Goal: Information Seeking & Learning: Check status

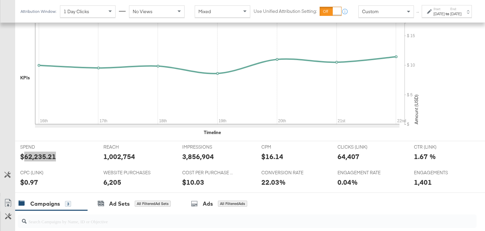
scroll to position [250, 0]
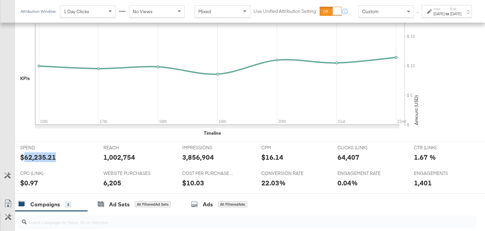
click at [120, 157] on div "1,002,754" at bounding box center [119, 157] width 32 height 10
click at [193, 159] on div "3,856,904" at bounding box center [198, 157] width 32 height 10
click at [349, 156] on div "64,407" at bounding box center [349, 157] width 22 height 10
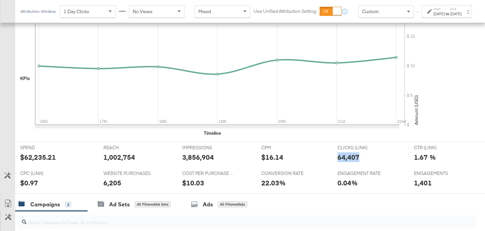
click at [349, 156] on div "64,407" at bounding box center [349, 157] width 22 height 10
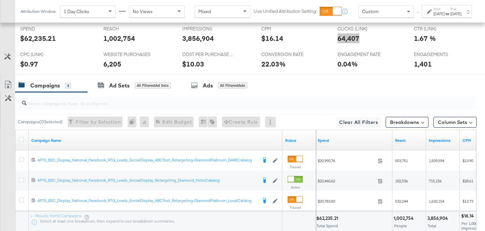
scroll to position [295, 0]
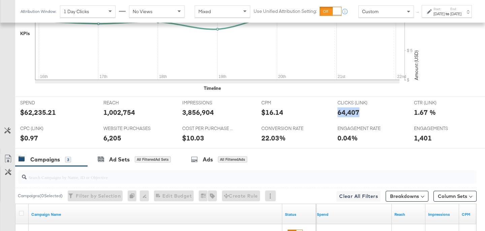
click at [119, 136] on div "6,205" at bounding box center [112, 138] width 18 height 10
click at [118, 137] on div "6,205" at bounding box center [112, 138] width 18 height 10
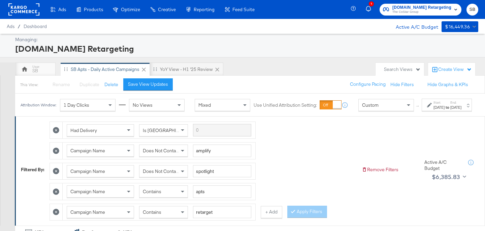
scroll to position [114, 0]
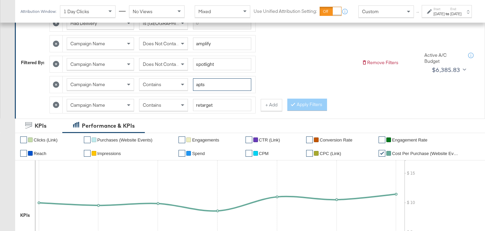
click at [204, 86] on input "apts" at bounding box center [222, 84] width 58 height 12
type input "fr_"
click at [311, 105] on button "Apply Filters" at bounding box center [308, 104] width 40 height 12
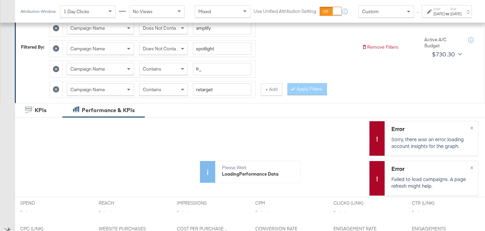
scroll to position [131, 0]
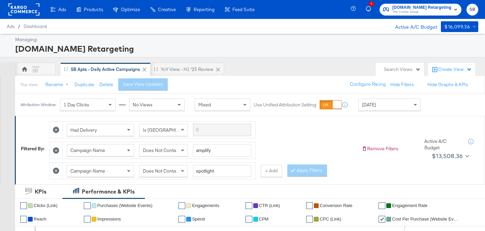
click at [393, 107] on div "Today" at bounding box center [390, 104] width 62 height 11
click at [445, 110] on strong "to" at bounding box center [448, 106] width 6 height 5
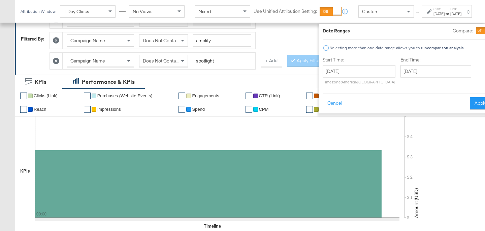
scroll to position [98, 0]
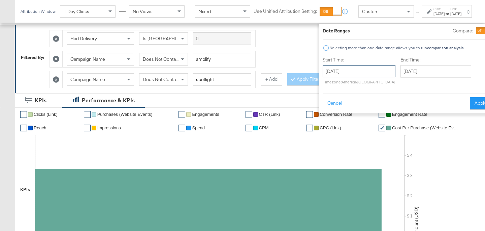
drag, startPoint x: 334, startPoint y: 70, endPoint x: 339, endPoint y: 73, distance: 6.4
click at [333, 70] on input "September 23rd 2025" at bounding box center [359, 71] width 73 height 12
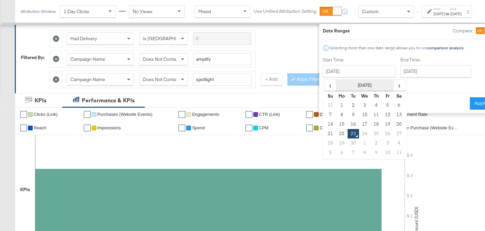
click at [363, 83] on th "September 2025" at bounding box center [365, 85] width 58 height 11
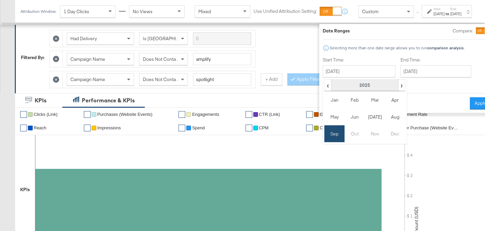
click at [339, 83] on th "2025" at bounding box center [364, 85] width 67 height 11
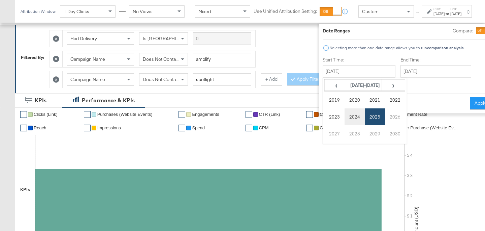
click at [345, 117] on td "2024" at bounding box center [355, 116] width 20 height 17
click at [325, 136] on td "Sep" at bounding box center [335, 133] width 20 height 17
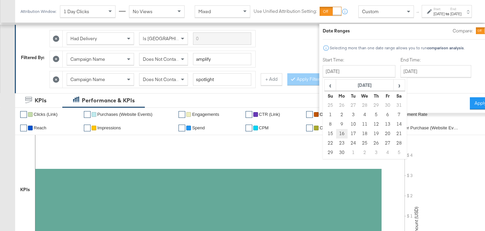
click at [336, 133] on td "16" at bounding box center [341, 133] width 11 height 9
type input "September 16th 2024"
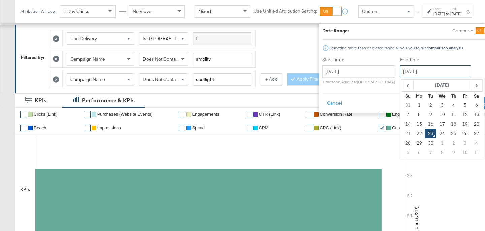
click at [413, 71] on input "September 23rd 2025" at bounding box center [435, 71] width 71 height 12
click at [403, 86] on span "‹" at bounding box center [408, 85] width 10 height 10
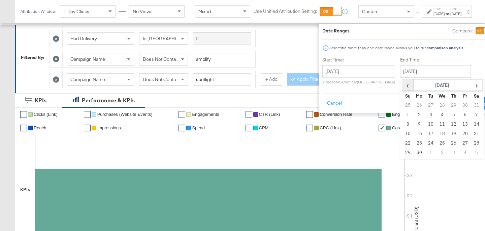
click at [403, 86] on span "‹" at bounding box center [408, 85] width 10 height 10
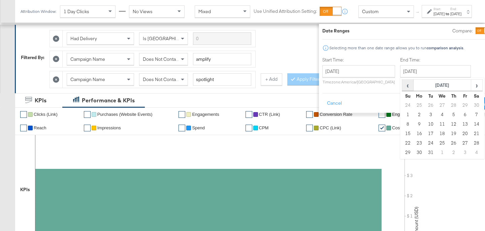
click at [403, 86] on span "‹" at bounding box center [408, 85] width 10 height 10
click at [402, 143] on td "22" at bounding box center [407, 142] width 11 height 9
type input "September 22nd 2024"
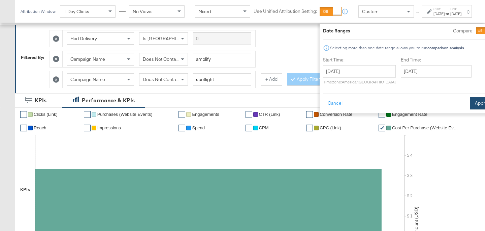
click at [471, 101] on button "Apply" at bounding box center [481, 103] width 21 height 12
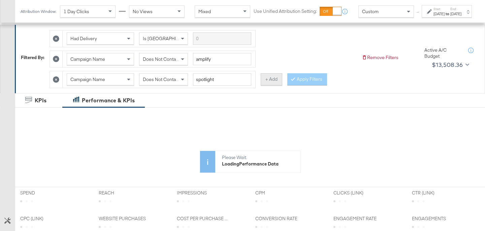
click at [268, 80] on button "+ Add" at bounding box center [272, 79] width 22 height 12
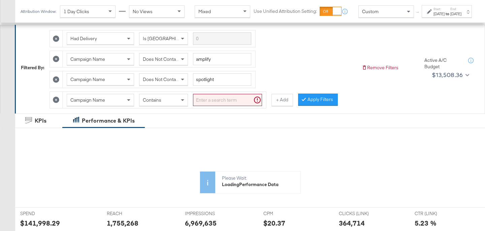
click at [213, 104] on input "search" at bounding box center [227, 100] width 69 height 12
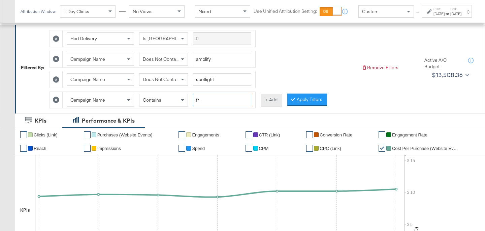
type input "fr_"
click at [264, 102] on button "+ Add" at bounding box center [272, 100] width 22 height 12
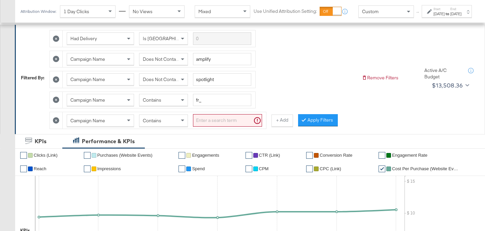
click at [237, 119] on input "search" at bounding box center [227, 120] width 69 height 12
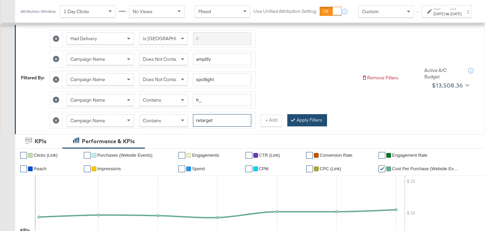
type input "retarget"
click at [312, 122] on button "Apply Filters" at bounding box center [308, 120] width 40 height 12
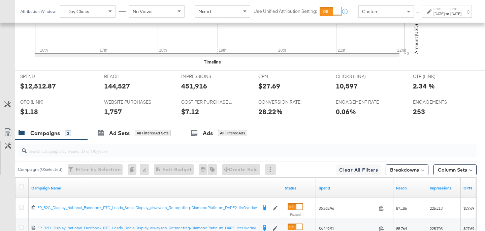
scroll to position [314, 0]
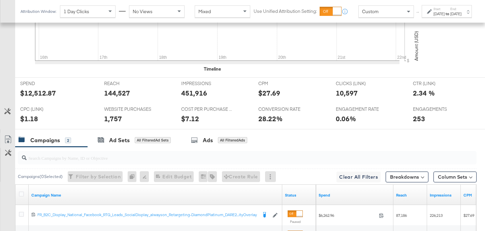
click at [28, 92] on div "$12,512.87" at bounding box center [38, 93] width 36 height 10
copy div "12,512.87"
click at [121, 92] on div "144,527" at bounding box center [117, 93] width 26 height 10
drag, startPoint x: 121, startPoint y: 92, endPoint x: 294, endPoint y: 99, distance: 173.8
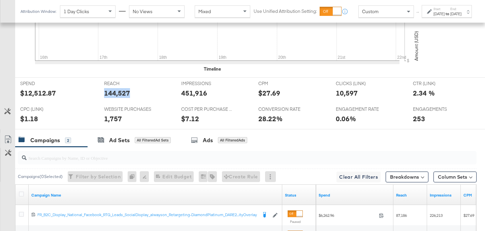
click at [121, 92] on div "144,527" at bounding box center [117, 93] width 26 height 10
copy div "144,527"
click at [197, 93] on div "451,916" at bounding box center [194, 93] width 26 height 10
copy div "451,916"
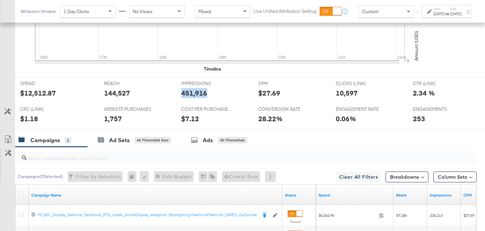
click at [342, 91] on div "10,597" at bounding box center [347, 93] width 22 height 10
copy div "10,597"
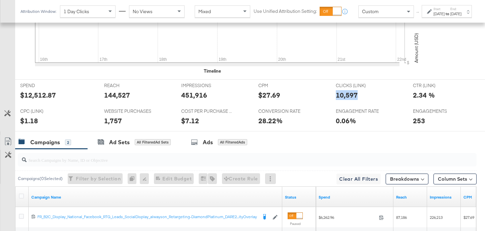
click at [116, 121] on div "1,757" at bounding box center [113, 121] width 18 height 10
copy div "1,757"
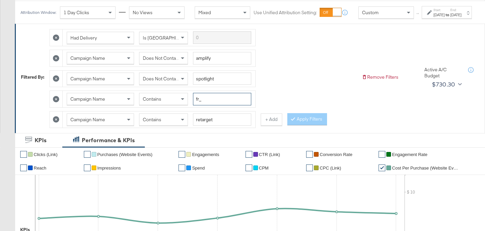
drag, startPoint x: 200, startPoint y: 106, endPoint x: 193, endPoint y: 105, distance: 6.8
click at [193, 105] on div "Campaign Name Contains fr_" at bounding box center [159, 99] width 185 height 12
click at [303, 93] on div "Had Delivery Is Greater Than Campaign Name Does Not Contain amplify Campaign Na…" at bounding box center [203, 77] width 307 height 102
click at [300, 125] on button "Apply Filters" at bounding box center [308, 119] width 40 height 12
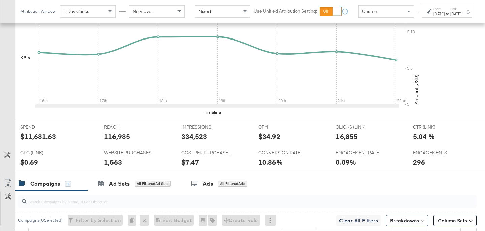
scroll to position [333, 0]
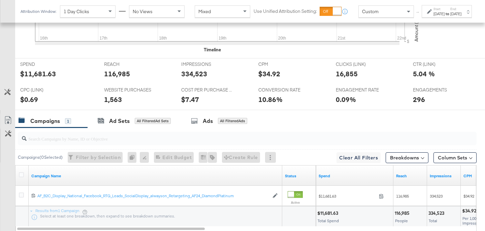
click at [28, 72] on div "$11,681.63" at bounding box center [38, 74] width 36 height 10
copy div "11,681.63"
click at [110, 80] on div "REACH REACH 116,985" at bounding box center [137, 71] width 77 height 26
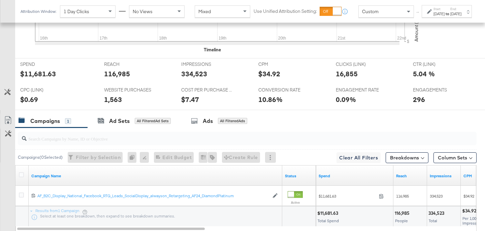
click at [111, 73] on div "116,985" at bounding box center [117, 74] width 26 height 10
copy div "116,985"
click at [193, 73] on div "334,523" at bounding box center [194, 74] width 26 height 10
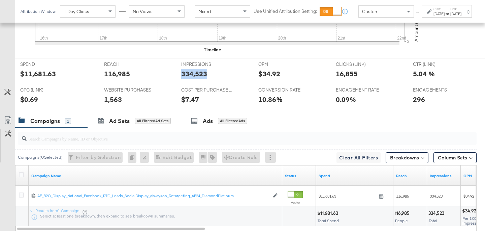
copy div "334,523"
click at [343, 76] on div "16,855" at bounding box center [347, 74] width 22 height 10
copy div "16,855"
click at [115, 96] on div "1,563" at bounding box center [113, 99] width 18 height 10
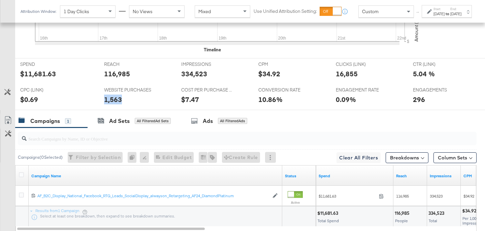
click at [115, 96] on div "1,563" at bounding box center [113, 99] width 18 height 10
copy div "1,563"
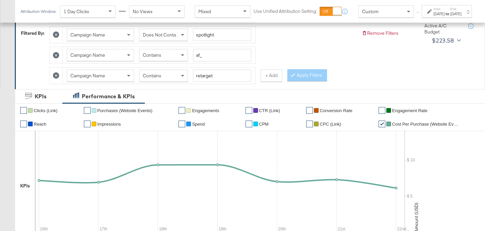
scroll to position [111, 0]
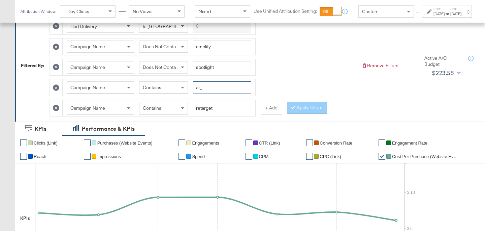
click at [200, 88] on input "af_" at bounding box center [222, 87] width 58 height 12
click at [314, 104] on button "Apply Filters" at bounding box center [308, 107] width 40 height 12
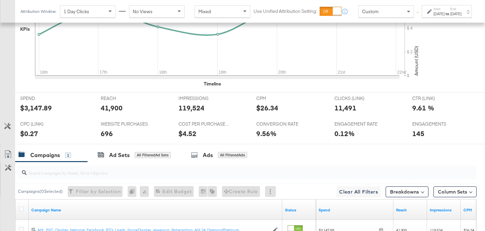
scroll to position [300, 0]
click at [37, 107] on div "$3,147.89" at bounding box center [36, 107] width 32 height 10
click at [111, 107] on div "41,900" at bounding box center [112, 107] width 22 height 10
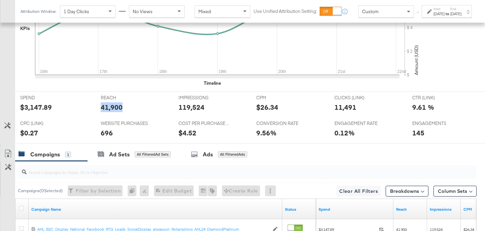
click at [184, 108] on div "119,524" at bounding box center [192, 107] width 26 height 10
click at [342, 108] on div "11,491" at bounding box center [346, 107] width 22 height 10
click at [103, 134] on div "696" at bounding box center [107, 133] width 12 height 10
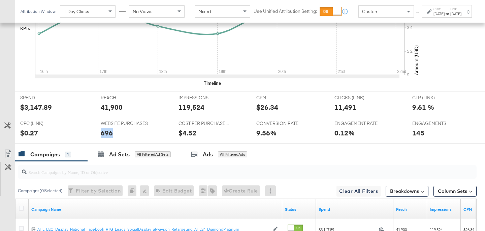
click at [103, 134] on div "696" at bounding box center [107, 133] width 12 height 10
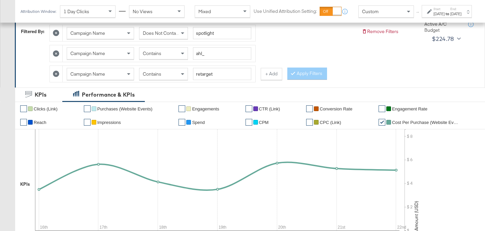
scroll to position [102, 0]
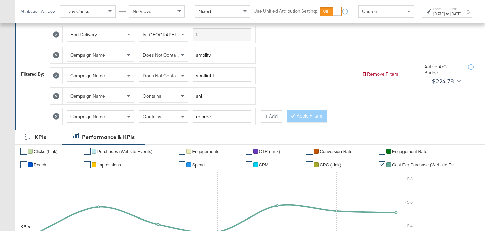
drag, startPoint x: 207, startPoint y: 95, endPoint x: 187, endPoint y: 95, distance: 19.9
click at [187, 95] on div "Campaign Name Contains ahl_" at bounding box center [159, 96] width 185 height 12
type input "apts_"
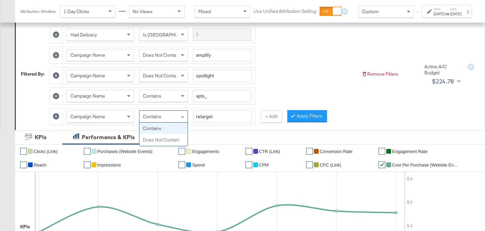
drag, startPoint x: 171, startPoint y: 115, endPoint x: 167, endPoint y: 131, distance: 16.4
click at [171, 115] on div "Contains" at bounding box center [164, 116] width 48 height 11
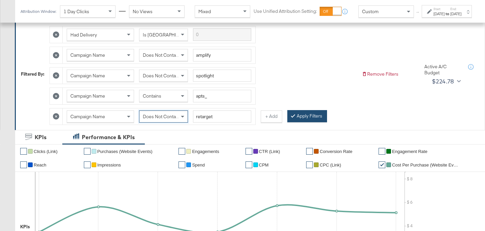
click at [296, 117] on button "Apply Filters" at bounding box center [308, 116] width 40 height 12
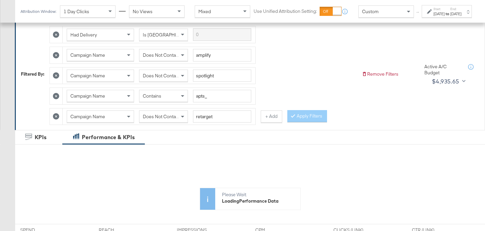
click at [434, 17] on div "Sep 16th 2024" at bounding box center [439, 13] width 11 height 5
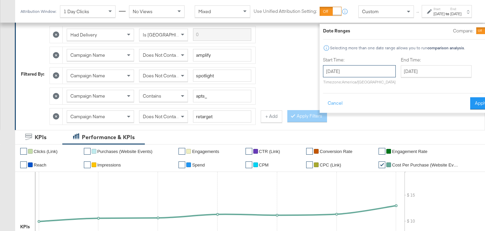
click at [344, 70] on input "September 16th 2024" at bounding box center [359, 71] width 73 height 12
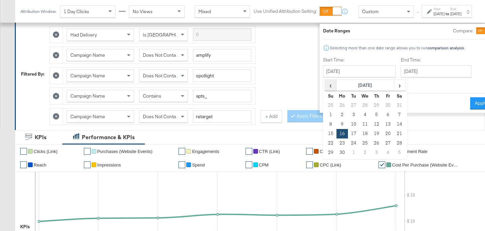
click at [326, 87] on span "‹" at bounding box center [331, 85] width 10 height 10
click at [348, 132] on td "18" at bounding box center [353, 133] width 11 height 9
type input "June 18th 2024"
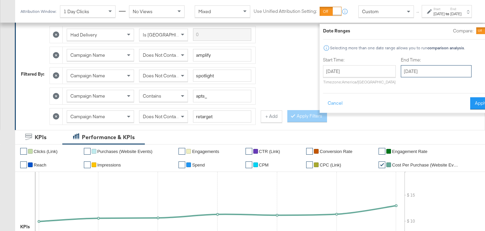
click at [401, 72] on input "September 22nd 2024" at bounding box center [436, 71] width 71 height 12
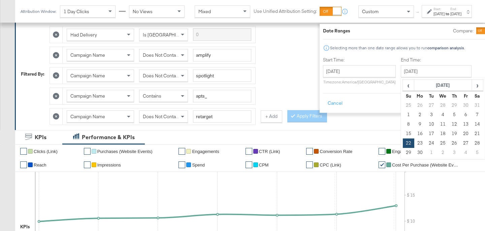
click at [464, 81] on div "‹ September 2024 › Su Mo Tu We Th Fr Sa 25 26 27 28 29 30 31 1 2 3 4 5 6 7 8 9 …" at bounding box center [443, 118] width 84 height 81
click at [471, 103] on button "Apply" at bounding box center [481, 103] width 21 height 12
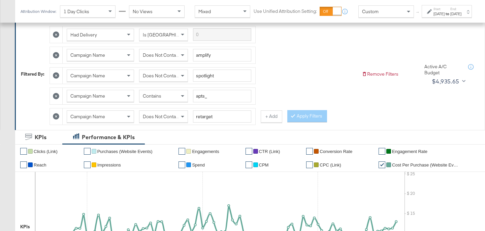
click at [445, 17] on div "to" at bounding box center [448, 13] width 6 height 5
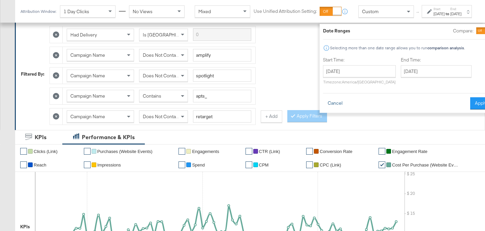
click at [323, 105] on button "Cancel" at bounding box center [335, 103] width 24 height 12
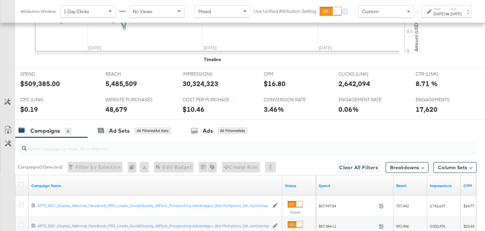
scroll to position [329, 0]
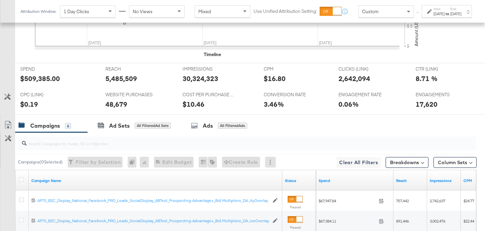
click at [53, 78] on div "$509,385.00" at bounding box center [40, 78] width 40 height 10
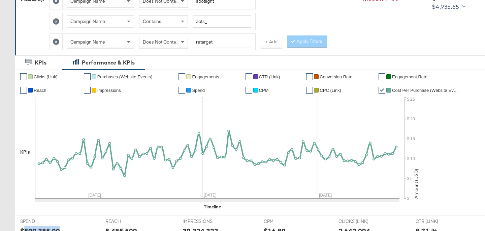
scroll to position [0, 0]
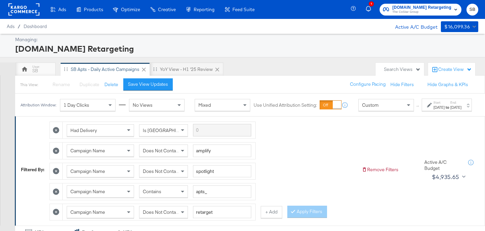
click at [434, 110] on div "Jun 18th 2024" at bounding box center [439, 106] width 11 height 5
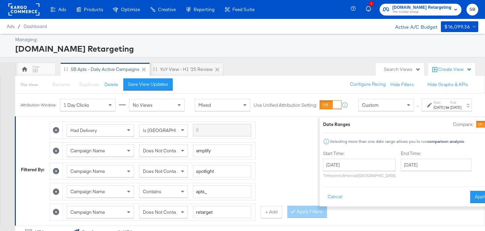
scroll to position [52, 0]
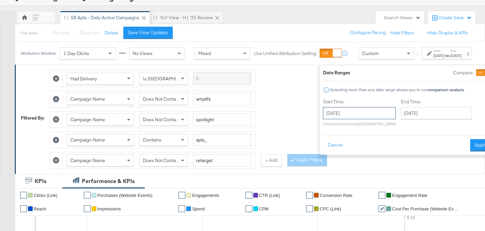
click at [344, 113] on input "June 18th 2024" at bounding box center [359, 113] width 73 height 12
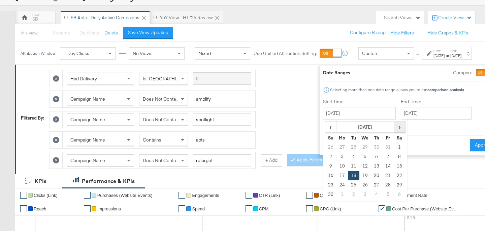
click at [395, 132] on span "›" at bounding box center [400, 127] width 10 height 10
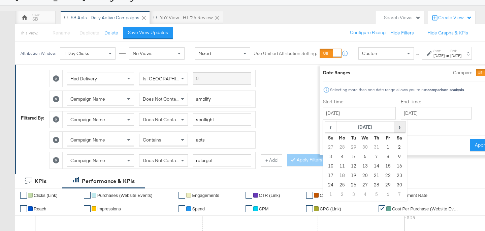
click at [395, 132] on span "›" at bounding box center [400, 127] width 10 height 10
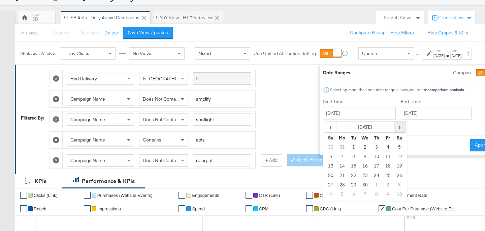
click at [395, 132] on span "›" at bounding box center [400, 127] width 10 height 10
click at [360, 175] on td "18" at bounding box center [365, 175] width 11 height 9
type input "June 18th 2025"
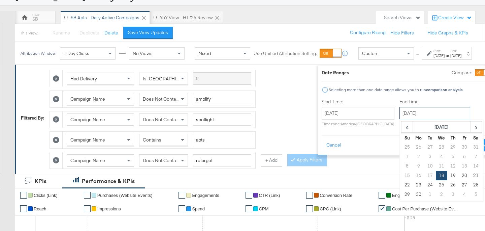
click at [409, 113] on input "June 18th 2025" at bounding box center [435, 113] width 71 height 12
click at [471, 127] on span "›" at bounding box center [476, 127] width 10 height 10
click at [413, 177] on td "22" at bounding box center [418, 175] width 11 height 9
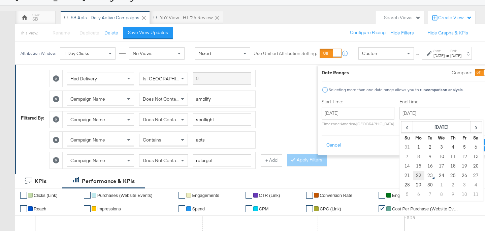
type input "September 22nd 2025"
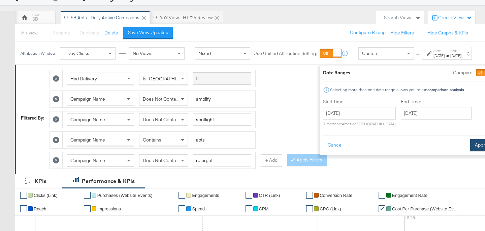
click at [471, 145] on button "Apply" at bounding box center [481, 145] width 21 height 12
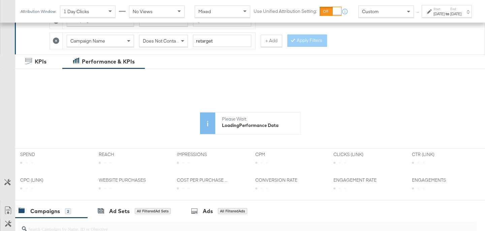
scroll to position [218, 0]
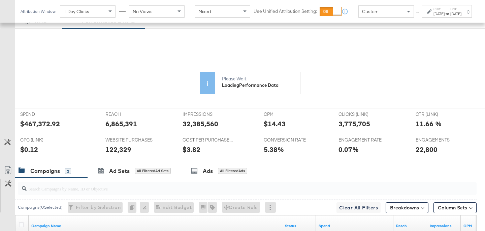
click at [34, 123] on div "KPIs Tue, Jun 18th '24 Cost Per Purchase (Website Events): $8.78 Jul 1st Aug 1s…" at bounding box center [250, 111] width 460 height 111
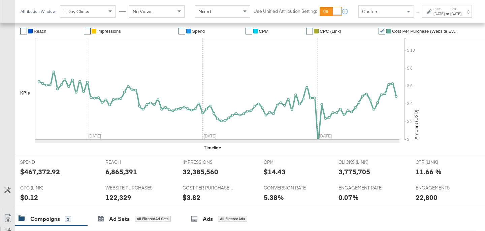
click at [38, 172] on div "$467,372.92" at bounding box center [40, 172] width 40 height 10
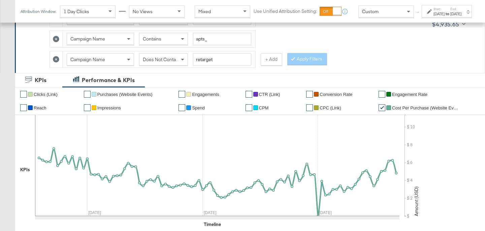
scroll to position [136, 0]
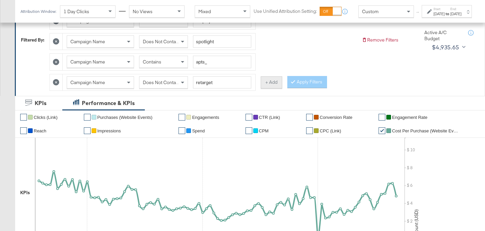
click at [274, 81] on button "+ Add" at bounding box center [272, 82] width 22 height 12
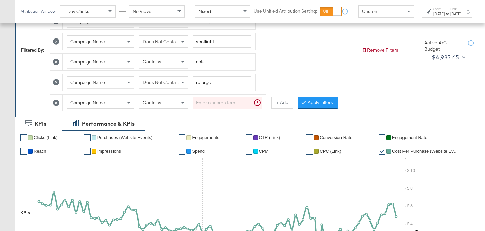
click at [113, 100] on div "Campaign Name" at bounding box center [100, 102] width 67 height 11
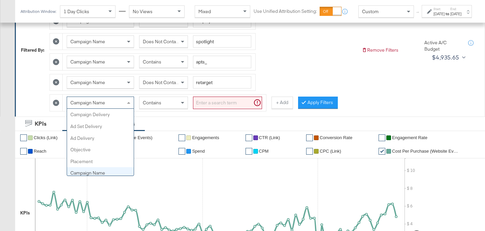
scroll to position [58, 0]
type input "ad"
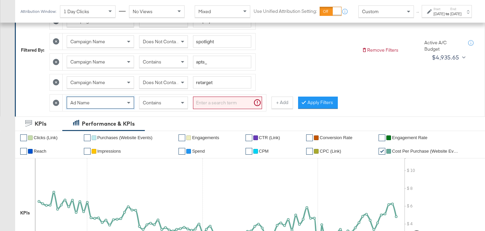
click at [210, 108] on input "search" at bounding box center [227, 102] width 69 height 12
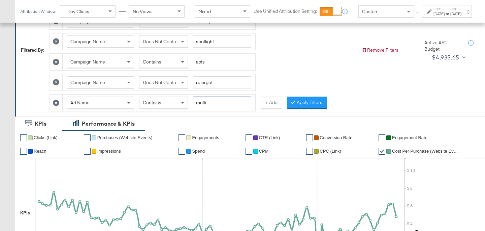
type input "multi"
click at [329, 104] on div "Had Delivery Is Greater Than Campaign Name Does Not Contain amplify Campaign Na…" at bounding box center [203, 50] width 307 height 122
click at [314, 103] on button "Apply Filters" at bounding box center [308, 102] width 40 height 12
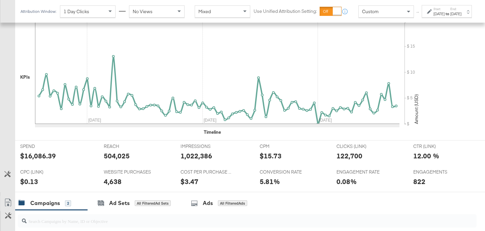
scroll to position [337, 0]
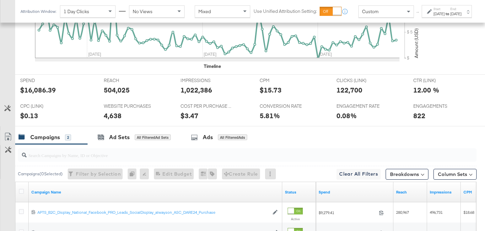
click at [36, 91] on div "$16,086.39" at bounding box center [38, 90] width 36 height 10
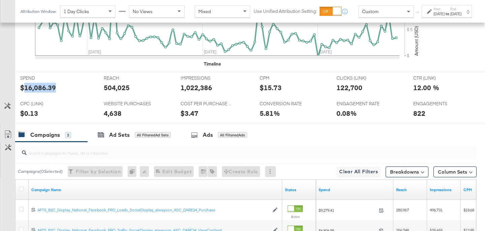
click at [110, 88] on div "504,025" at bounding box center [117, 88] width 26 height 10
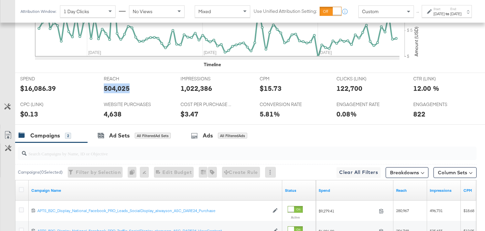
scroll to position [339, 0]
click at [183, 88] on div "1,022,386" at bounding box center [197, 89] width 32 height 10
click at [348, 89] on div "122,700" at bounding box center [350, 89] width 26 height 10
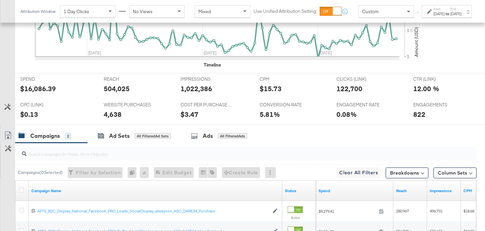
click at [109, 116] on div "4,638" at bounding box center [113, 114] width 18 height 10
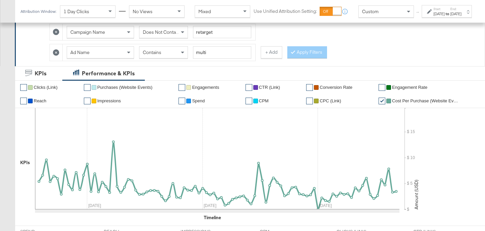
scroll to position [180, 0]
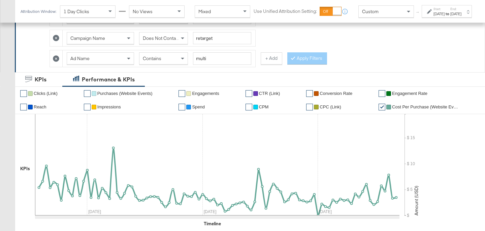
click at [172, 38] on span "Does Not Contain" at bounding box center [161, 38] width 37 height 6
click at [316, 63] on button "Apply Filters" at bounding box center [308, 58] width 40 height 12
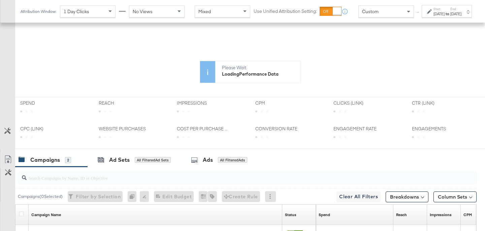
scroll to position [250, 0]
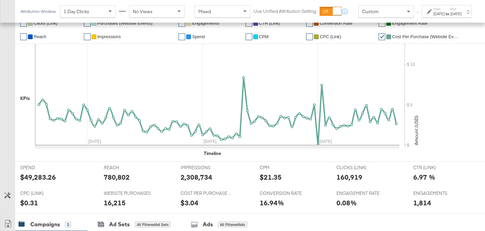
click at [29, 175] on div "$49,283.26" at bounding box center [38, 177] width 36 height 10
click at [123, 176] on div "780,802" at bounding box center [117, 177] width 26 height 10
click at [193, 178] on div "2,308,734" at bounding box center [197, 177] width 32 height 10
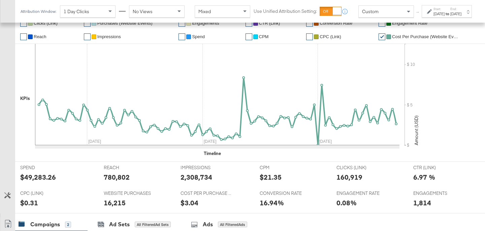
click at [193, 178] on div "2,308,734" at bounding box center [197, 177] width 32 height 10
click at [343, 178] on div "160,919" at bounding box center [350, 177] width 26 height 10
click at [118, 202] on div "16,215" at bounding box center [115, 203] width 22 height 10
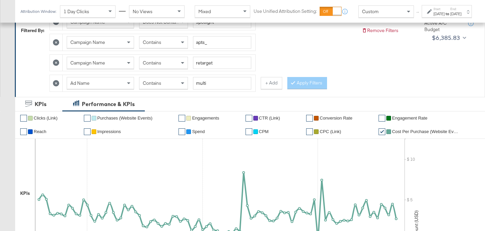
scroll to position [157, 0]
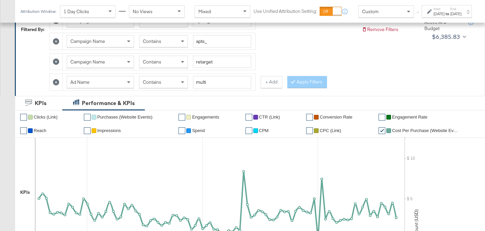
click at [58, 82] on icon at bounding box center [56, 82] width 6 height 6
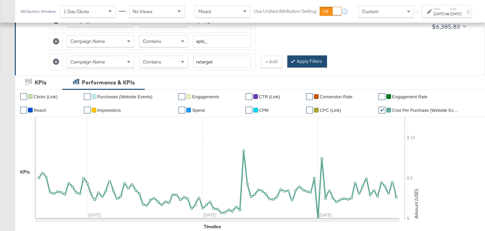
click at [307, 61] on button "Apply Filters" at bounding box center [308, 61] width 40 height 12
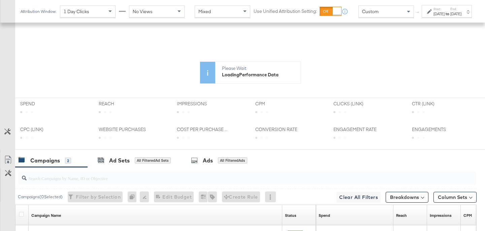
scroll to position [229, 0]
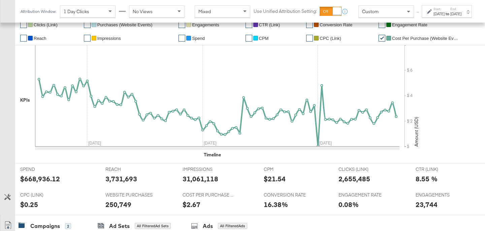
click at [38, 180] on div "$668,936.12" at bounding box center [40, 179] width 40 height 10
drag, startPoint x: 38, startPoint y: 180, endPoint x: 81, endPoint y: 168, distance: 44.5
click at [38, 180] on div "$668,936.12" at bounding box center [40, 179] width 40 height 10
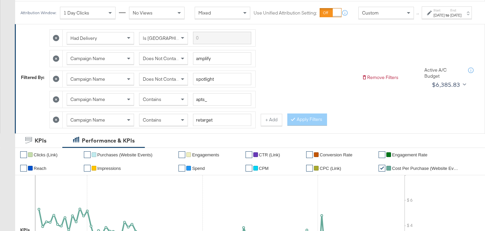
scroll to position [91, 0]
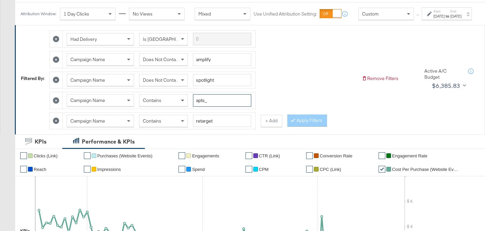
drag, startPoint x: 206, startPoint y: 107, endPoint x: 185, endPoint y: 109, distance: 20.6
click at [185, 107] on div "Campaign Name Contains apts_" at bounding box center [159, 100] width 185 height 12
type input "fr_"
click at [175, 126] on div "Contains" at bounding box center [164, 120] width 48 height 11
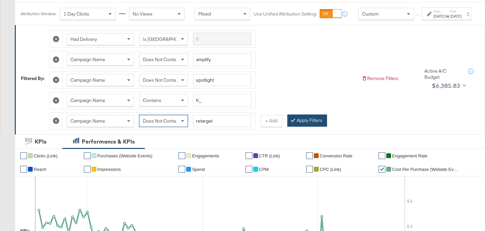
click at [311, 126] on button "Apply Filters" at bounding box center [308, 120] width 40 height 12
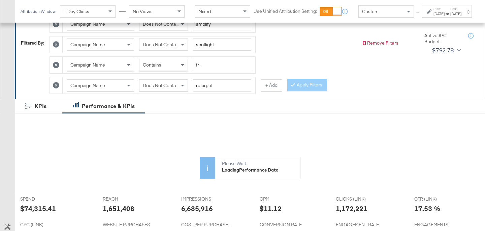
scroll to position [188, 0]
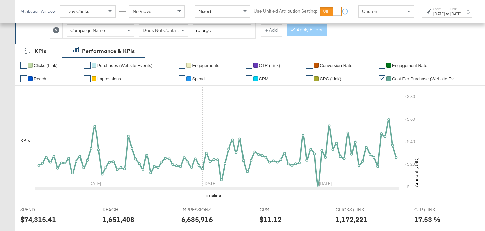
click at [32, 152] on div "KPIs Jul 1st Aug 1st Sep 1st $ $ 20 $ 40 $ 60 $ 80 Amount (USD) 2K 4K 6K 8K Del…" at bounding box center [250, 141] width 460 height 111
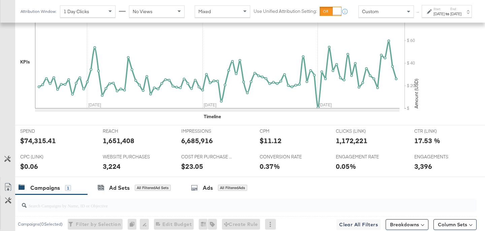
click at [38, 142] on div "$74,315.41" at bounding box center [38, 141] width 36 height 10
click at [128, 141] on div "1,651,408" at bounding box center [119, 141] width 32 height 10
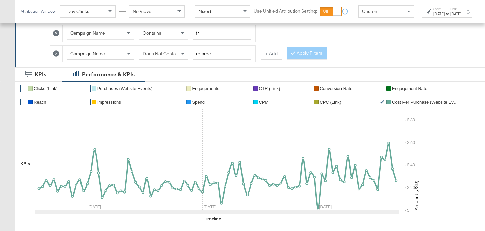
drag, startPoint x: 272, startPoint y: 56, endPoint x: 253, endPoint y: 59, distance: 19.5
click at [272, 56] on button "+ Add" at bounding box center [272, 54] width 22 height 12
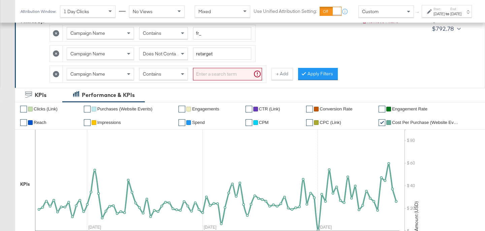
click at [159, 73] on span "Contains" at bounding box center [152, 74] width 19 height 6
type input "ad"
click at [120, 73] on div "Campaign Name" at bounding box center [100, 73] width 67 height 11
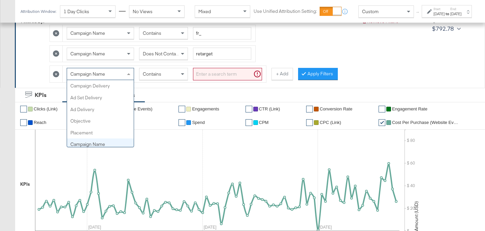
scroll to position [58, 0]
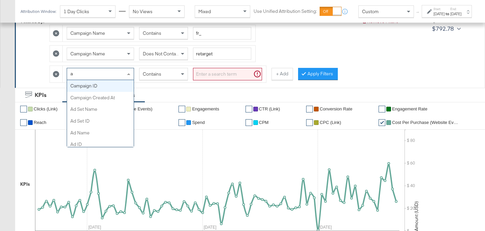
type input "ad"
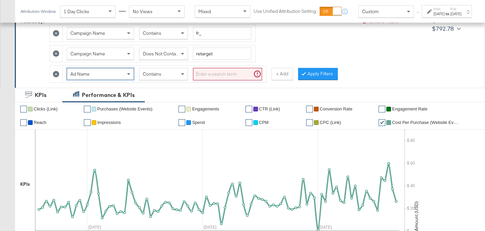
click at [215, 77] on input "search" at bounding box center [227, 74] width 69 height 12
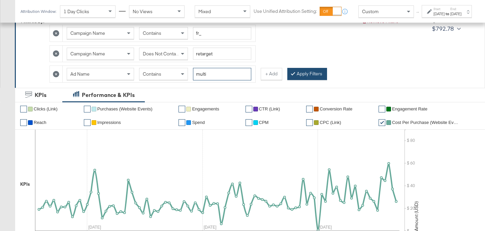
type input "multi"
click at [307, 76] on button "Apply Filters" at bounding box center [308, 74] width 40 height 12
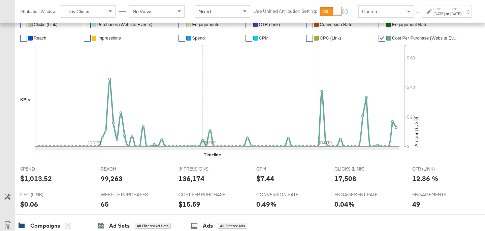
scroll to position [278, 0]
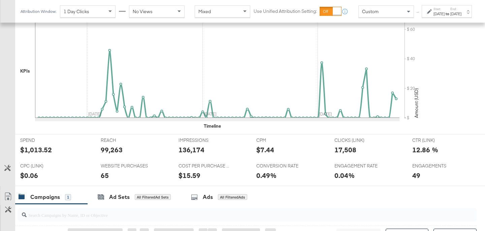
click at [34, 148] on div "$1,013.52" at bounding box center [36, 150] width 32 height 10
click at [112, 148] on div "99,263" at bounding box center [112, 150] width 22 height 10
click at [181, 151] on div "136,174" at bounding box center [192, 150] width 26 height 10
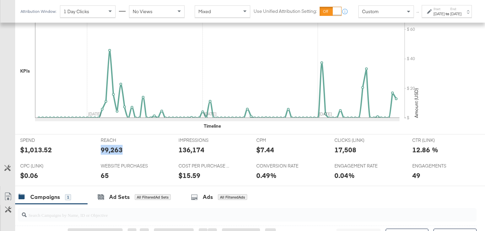
click at [181, 151] on div "136,174" at bounding box center [192, 150] width 26 height 10
click at [341, 149] on div "17,508" at bounding box center [346, 150] width 22 height 10
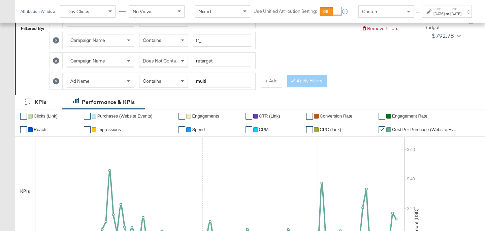
scroll to position [153, 0]
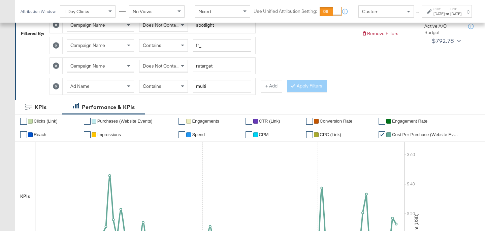
click at [169, 67] on span "Does Not Contain" at bounding box center [161, 66] width 37 height 6
click at [299, 83] on button "Apply Filters" at bounding box center [308, 86] width 40 height 12
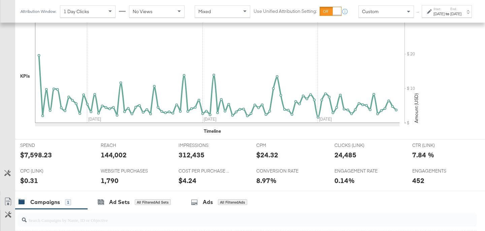
scroll to position [338, 0]
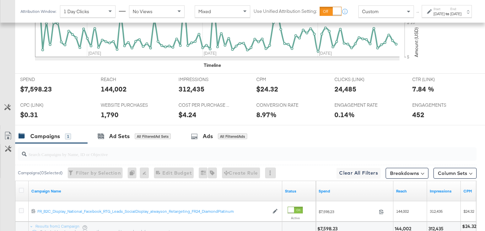
click at [38, 89] on div "$7,598.23" at bounding box center [36, 89] width 32 height 10
click at [120, 91] on div "144,002" at bounding box center [114, 89] width 26 height 10
click at [194, 88] on div "312,435" at bounding box center [192, 89] width 26 height 10
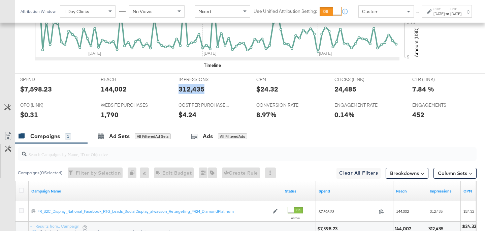
click at [194, 88] on div "312,435" at bounding box center [192, 89] width 26 height 10
click at [341, 87] on div "24,485" at bounding box center [346, 89] width 22 height 10
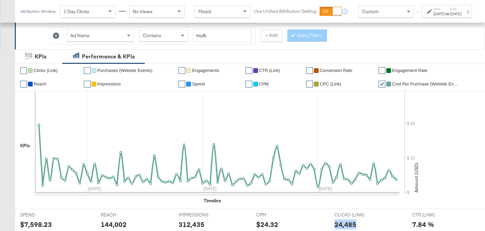
click at [56, 35] on icon at bounding box center [56, 35] width 6 height 6
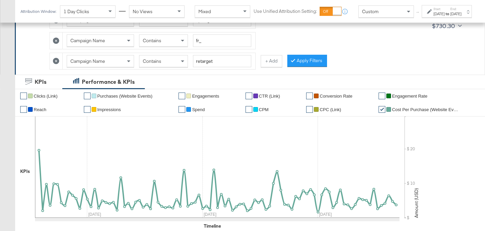
scroll to position [150, 0]
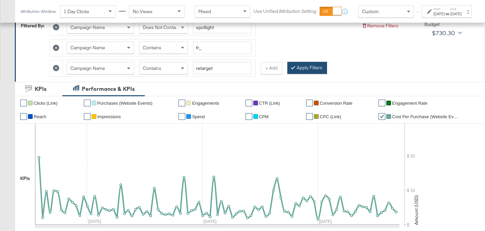
click at [302, 70] on button "Apply Filters" at bounding box center [308, 68] width 40 height 12
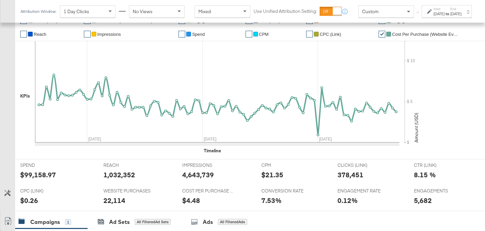
scroll to position [288, 0]
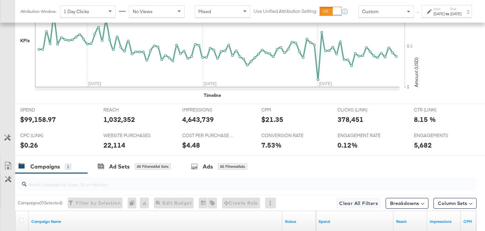
click at [35, 121] on div "$99,158.97" at bounding box center [38, 119] width 36 height 10
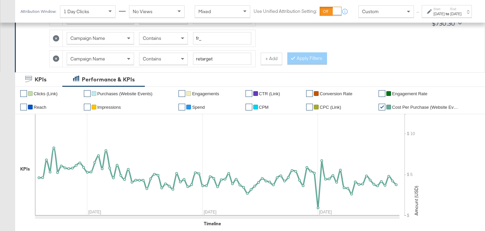
scroll to position [155, 0]
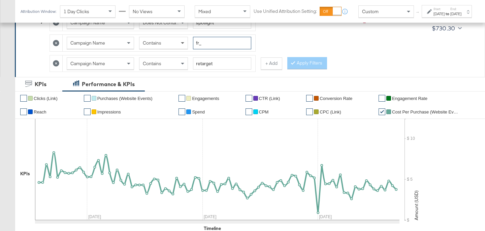
drag, startPoint x: 199, startPoint y: 42, endPoint x: 184, endPoint y: 44, distance: 14.9
click at [184, 44] on div "Campaign Name Contains fr_" at bounding box center [159, 43] width 185 height 12
type input "af_"
click at [313, 61] on button "Apply Filters" at bounding box center [308, 63] width 40 height 12
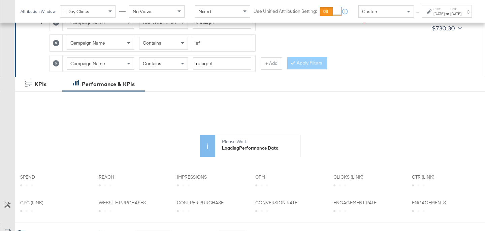
scroll to position [205, 0]
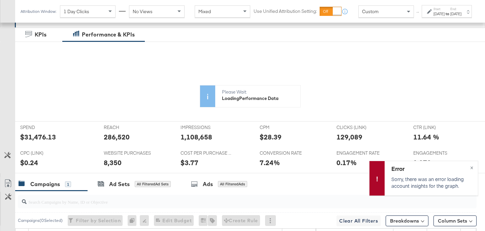
click at [35, 137] on icon at bounding box center [217, 119] width 365 height 101
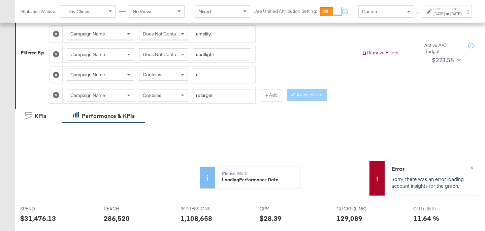
scroll to position [123, 0]
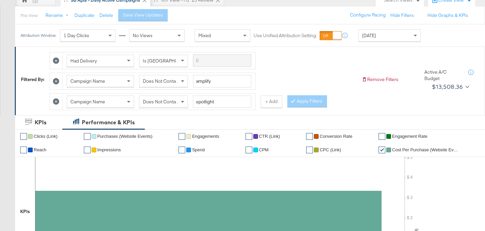
scroll to position [68, 0]
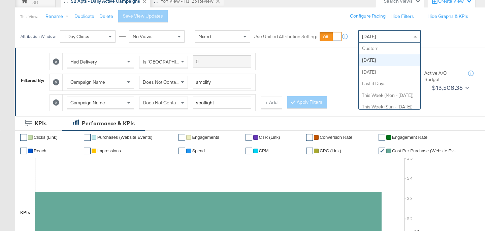
click at [378, 35] on div "[DATE]" at bounding box center [390, 36] width 62 height 11
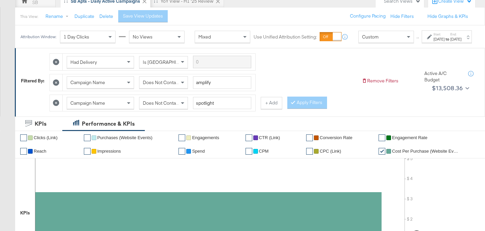
click at [434, 42] on div "[DATE]" at bounding box center [439, 38] width 11 height 5
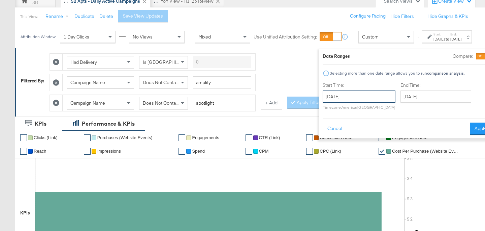
click at [342, 98] on input "September 23rd 2025" at bounding box center [359, 96] width 73 height 12
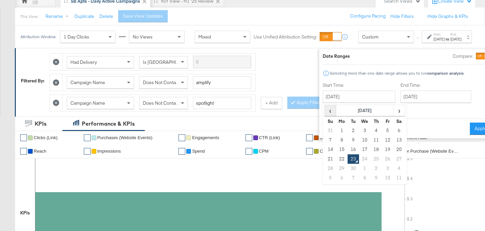
click at [325, 109] on span "‹" at bounding box center [330, 110] width 10 height 10
click at [394, 111] on span "›" at bounding box center [399, 110] width 10 height 10
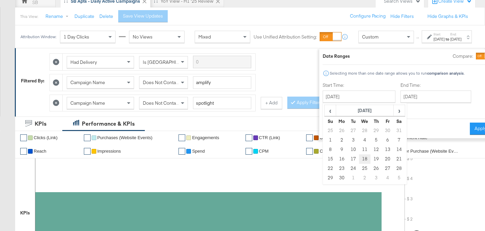
click at [359, 156] on td "18" at bounding box center [364, 158] width 11 height 9
type input "June 18th 2025"
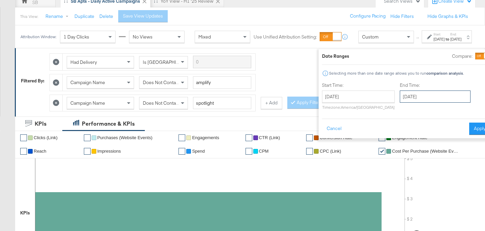
click at [433, 95] on input "September 23rd 2025" at bounding box center [435, 96] width 71 height 12
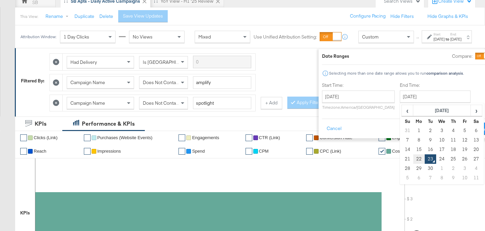
click at [414, 158] on td "22" at bounding box center [419, 158] width 11 height 9
type input "September 22nd 2025"
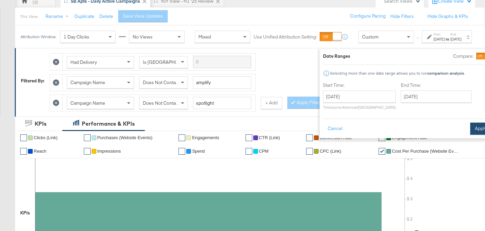
click at [471, 127] on button "Apply" at bounding box center [481, 128] width 21 height 12
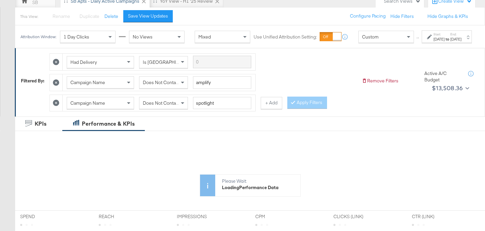
click at [272, 109] on button "+ Add" at bounding box center [272, 103] width 22 height 12
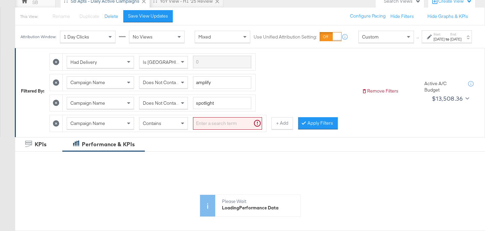
click at [216, 129] on input "search" at bounding box center [227, 123] width 69 height 12
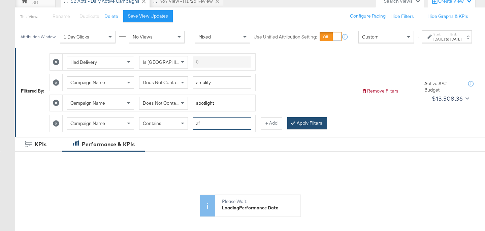
type input "af"
click at [307, 129] on button "Apply Filters" at bounding box center [308, 123] width 40 height 12
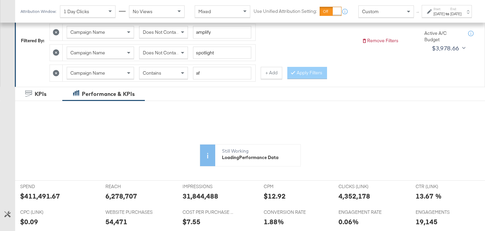
scroll to position [127, 0]
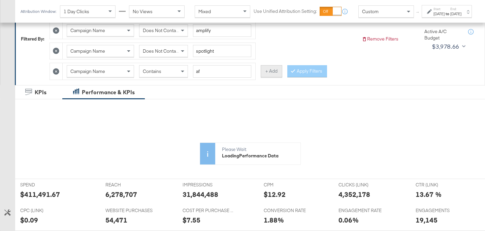
click at [266, 72] on button "+ Add" at bounding box center [272, 71] width 22 height 12
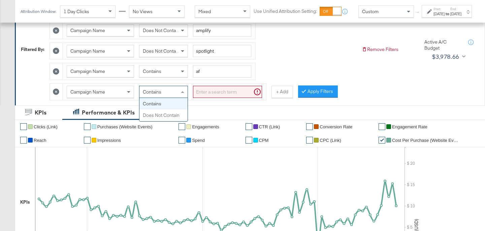
click at [162, 92] on div "Contains" at bounding box center [164, 91] width 48 height 11
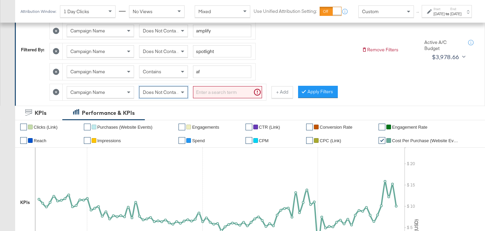
click at [223, 95] on input "search" at bounding box center [227, 92] width 69 height 12
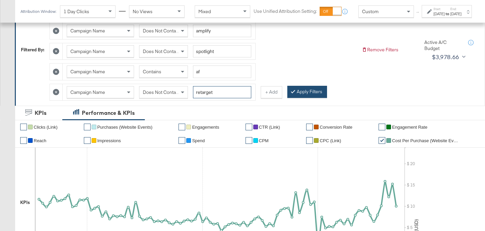
type input "retarget"
click at [314, 90] on button "Apply Filters" at bounding box center [308, 92] width 40 height 12
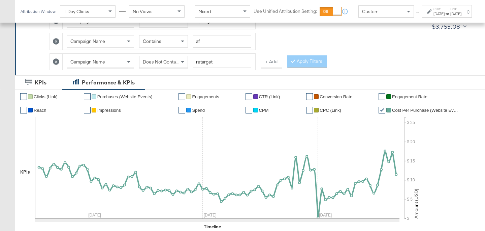
scroll to position [156, 0]
click at [219, 41] on input "af" at bounding box center [222, 41] width 58 height 12
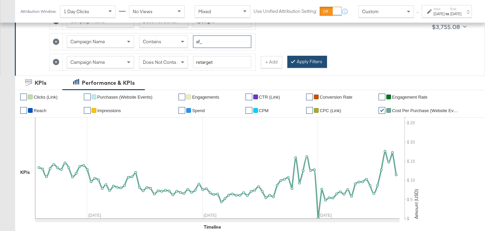
type input "af_"
click at [304, 63] on button "Apply Filters" at bounding box center [308, 62] width 40 height 12
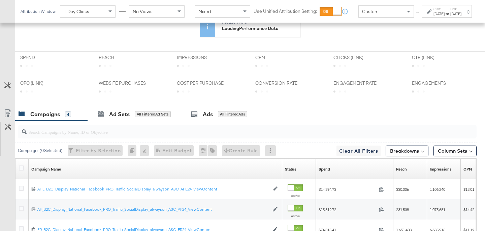
scroll to position [273, 0]
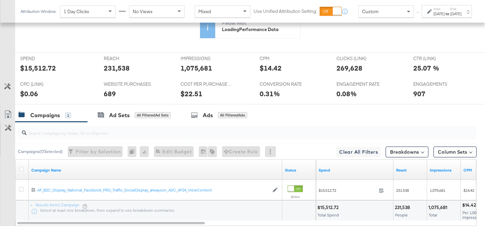
click at [33, 69] on div "KPIs Wed, Jun 18th '25 Cost Per Purchase (Website Events): $13.37 Jul 1st Aug 1…" at bounding box center [250, 55] width 460 height 111
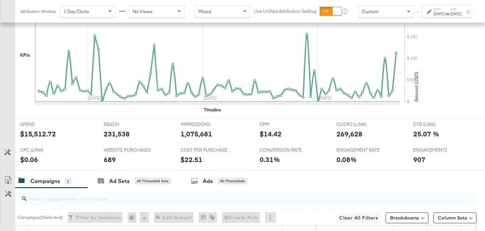
scroll to position [339, 0]
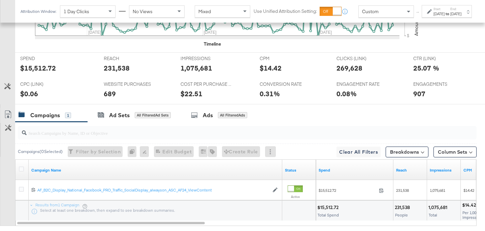
click at [34, 68] on div "$15,512.72" at bounding box center [38, 68] width 36 height 10
copy div "15,512.72"
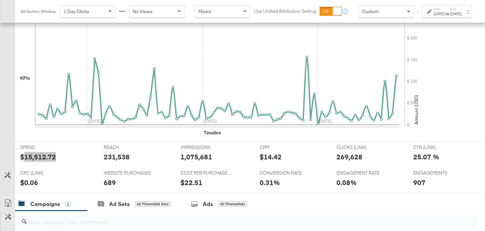
scroll to position [161, 0]
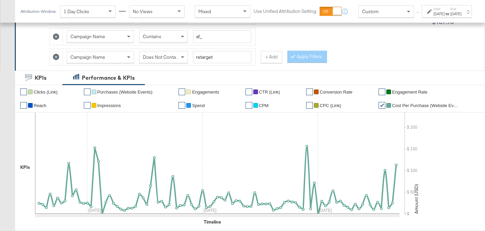
click at [265, 57] on button "+ Add" at bounding box center [272, 57] width 22 height 12
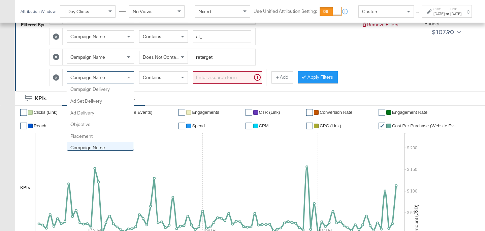
click at [104, 79] on span "Campaign Name" at bounding box center [87, 77] width 35 height 6
type input "ad"
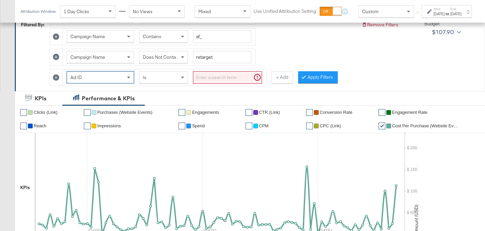
click at [102, 81] on div "Ad ID" at bounding box center [100, 76] width 67 height 11
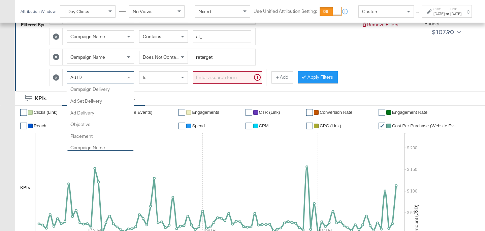
scroll to position [128, 0]
type input "ad"
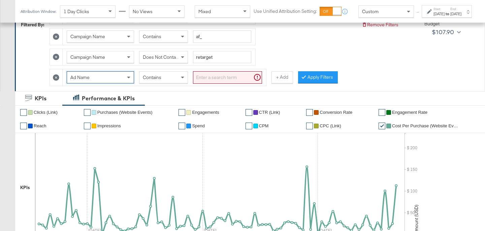
click at [250, 79] on input "search" at bounding box center [227, 77] width 69 height 12
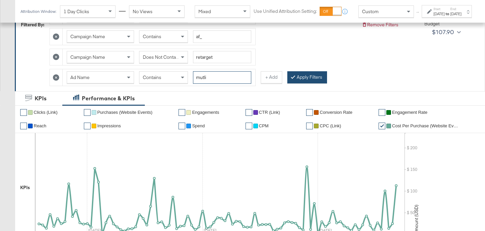
type input "mutli"
click at [300, 76] on button "Apply Filters" at bounding box center [308, 77] width 40 height 12
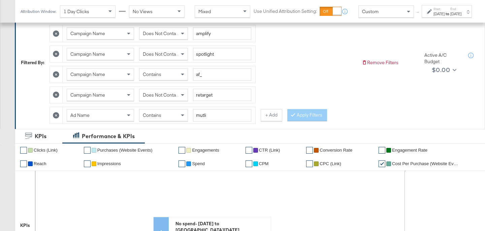
scroll to position [125, 0]
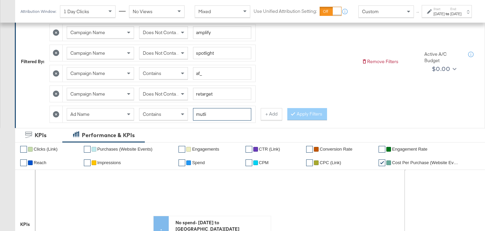
click at [213, 115] on input "mutli" at bounding box center [222, 114] width 58 height 12
click at [57, 114] on icon at bounding box center [56, 114] width 6 height 6
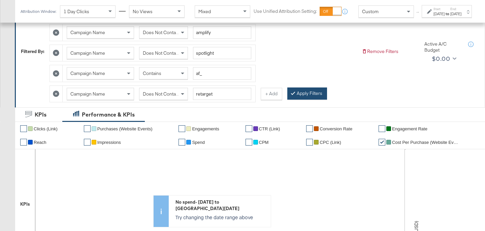
click at [295, 97] on button "Apply Filters" at bounding box center [308, 93] width 40 height 12
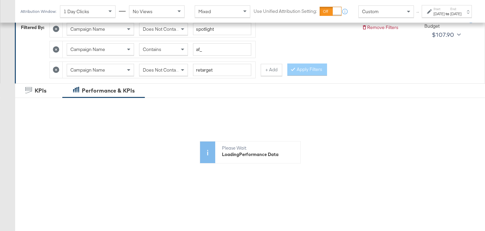
scroll to position [148, 0]
click at [266, 73] on button "+ Add" at bounding box center [272, 70] width 22 height 12
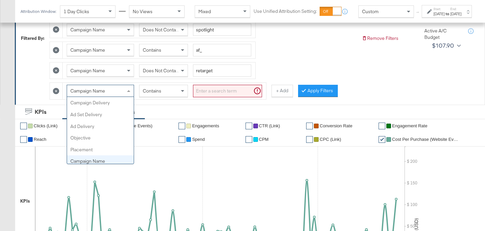
click at [95, 88] on span "Campaign Name" at bounding box center [87, 91] width 35 height 6
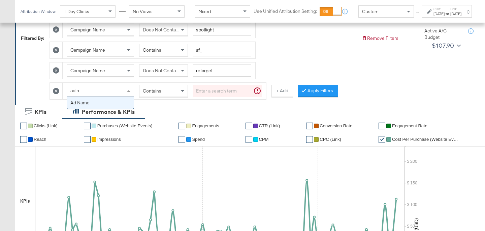
scroll to position [0, 0]
type input "ad nam"
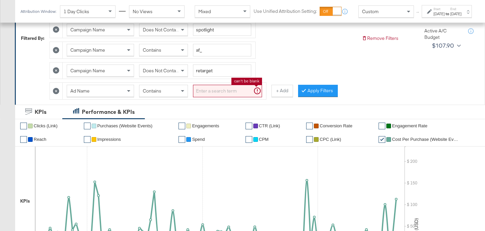
click at [220, 92] on input "search" at bounding box center [227, 91] width 69 height 12
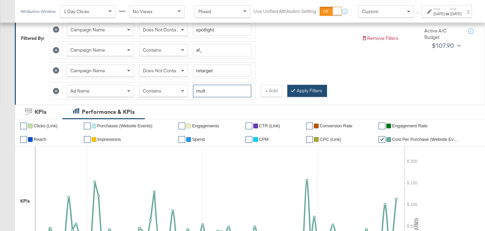
type input "mult"
click at [317, 90] on button "Apply Filters" at bounding box center [308, 91] width 40 height 12
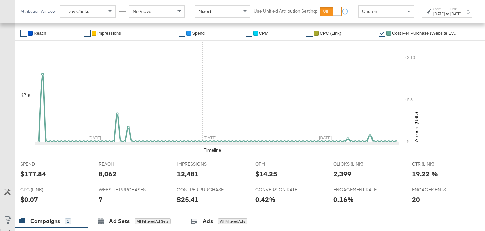
scroll to position [298, 0]
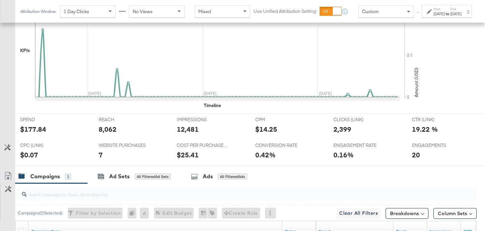
click at [102, 129] on div "8,062" at bounding box center [108, 129] width 18 height 10
copy div "8,062"
click at [189, 131] on div "12,481" at bounding box center [188, 129] width 22 height 10
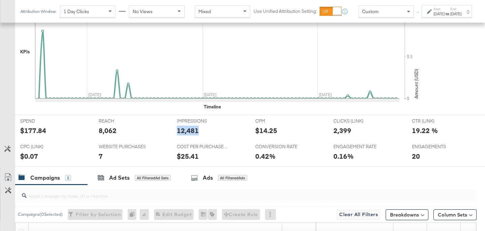
scroll to position [296, 0]
copy div "12,481"
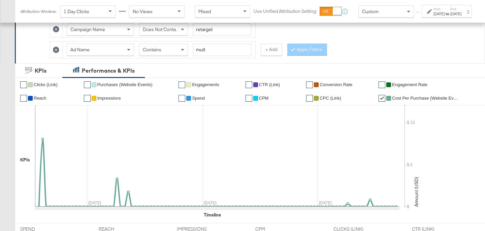
scroll to position [177, 0]
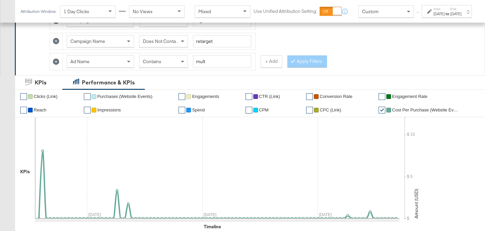
click at [161, 61] on span "Contains" at bounding box center [152, 61] width 19 height 6
click at [164, 41] on span "Does Not Contain" at bounding box center [161, 41] width 37 height 6
click at [305, 62] on button "Apply Filters" at bounding box center [308, 61] width 40 height 12
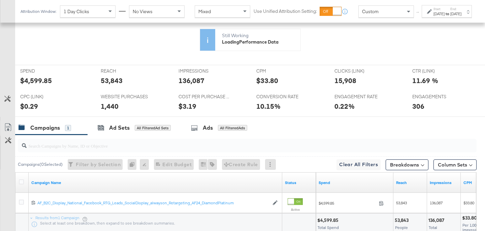
scroll to position [347, 0]
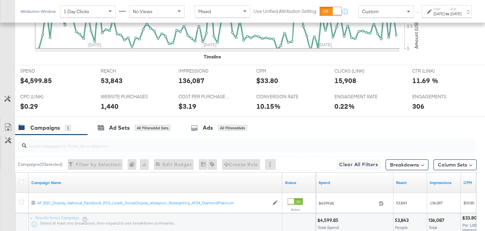
click at [41, 81] on div "$4,599.85" at bounding box center [36, 81] width 32 height 10
copy div "4,599.85"
click at [108, 81] on div "53,843" at bounding box center [112, 81] width 22 height 10
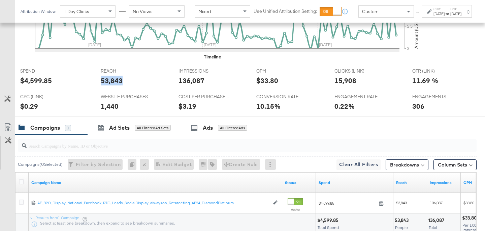
copy div "53,843"
click at [186, 80] on div "136,087" at bounding box center [192, 81] width 26 height 10
copy div "136,087"
click at [345, 80] on div "15,908" at bounding box center [346, 81] width 22 height 10
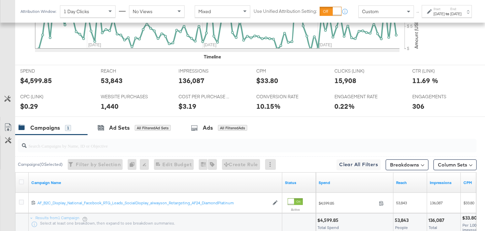
click at [345, 80] on div "15,908" at bounding box center [346, 81] width 22 height 10
copy div "15,908"
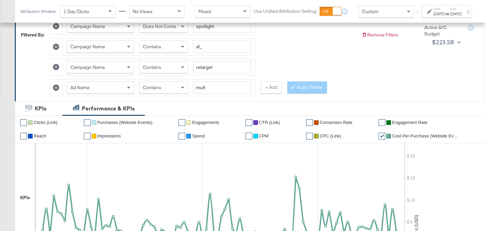
scroll to position [113, 0]
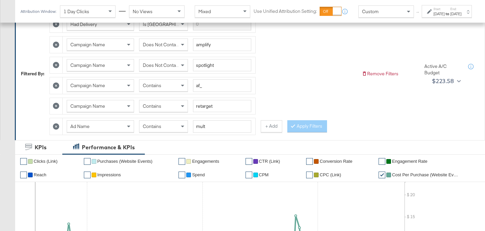
click at [55, 127] on icon at bounding box center [56, 126] width 6 height 6
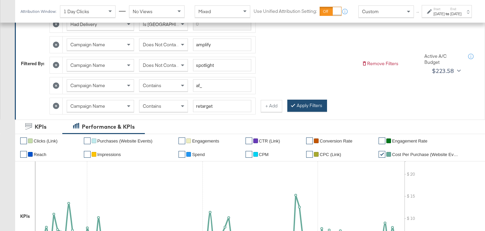
click at [311, 103] on button "Apply Filters" at bounding box center [308, 105] width 40 height 12
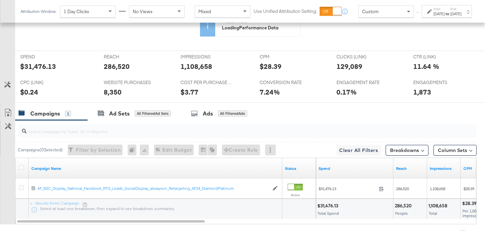
scroll to position [341, 0]
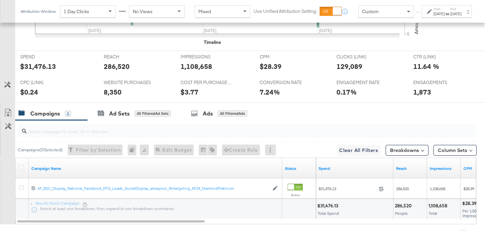
click at [35, 70] on div "$31,476.13" at bounding box center [38, 66] width 36 height 10
copy div "31,476.13"
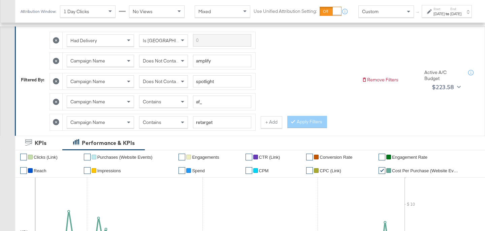
scroll to position [68, 0]
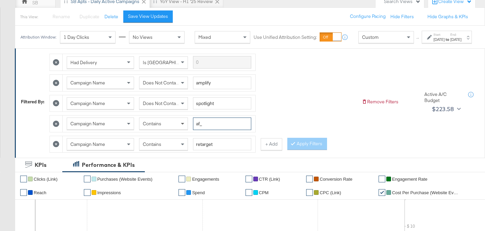
drag, startPoint x: 202, startPoint y: 130, endPoint x: 188, endPoint y: 129, distance: 13.8
click at [189, 130] on div "Campaign Name Contains af_" at bounding box center [159, 123] width 185 height 12
type input "ahl_"
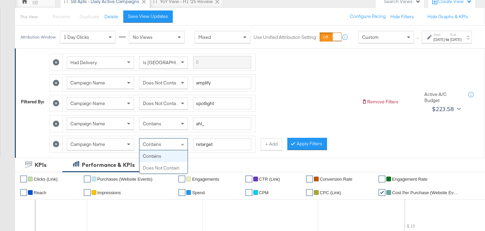
click at [153, 147] on span "Contains" at bounding box center [152, 144] width 19 height 6
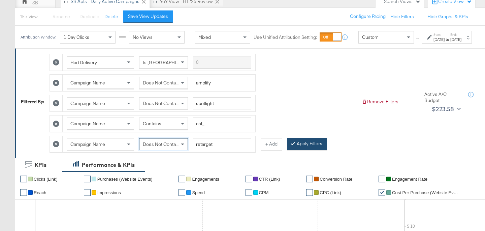
click at [305, 146] on button "Apply Filters" at bounding box center [308, 144] width 40 height 12
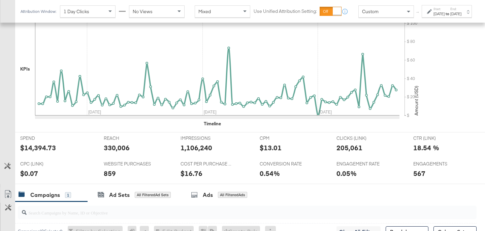
scroll to position [280, 0]
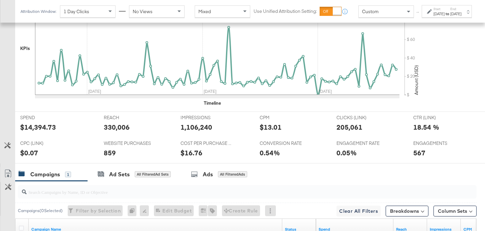
click at [34, 127] on div "$14,394.73" at bounding box center [38, 127] width 36 height 10
copy div "14,394.73"
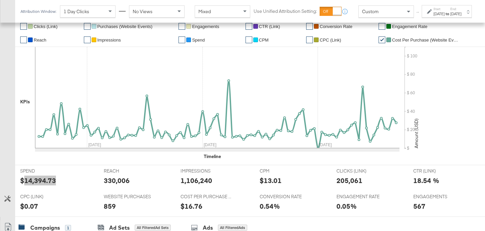
scroll to position [151, 0]
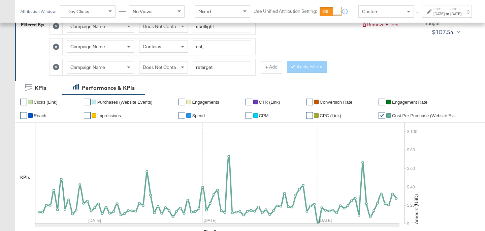
click at [270, 69] on button "+ Add" at bounding box center [272, 67] width 22 height 12
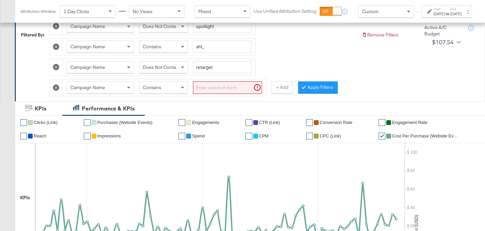
click at [105, 87] on span "Campaign Name" at bounding box center [87, 87] width 35 height 6
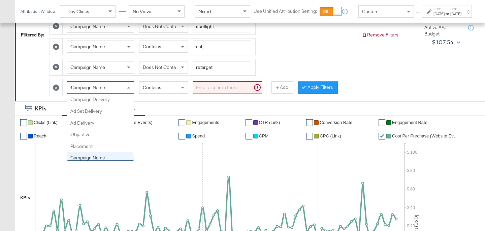
scroll to position [58, 0]
type input "ad"
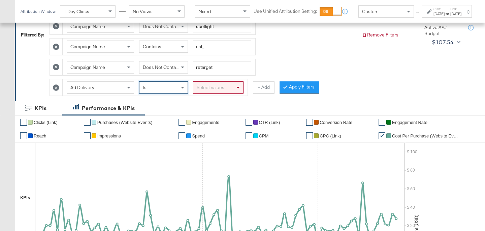
click at [162, 87] on div "Is" at bounding box center [164, 87] width 48 height 11
click at [94, 89] on span "Ad Delivery" at bounding box center [82, 87] width 24 height 6
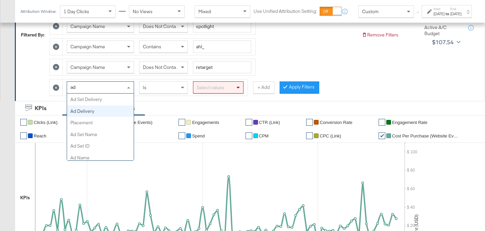
type input "ad n"
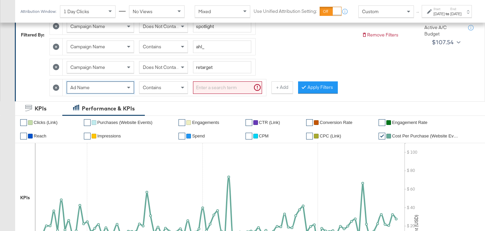
click at [223, 86] on input "search" at bounding box center [227, 87] width 69 height 12
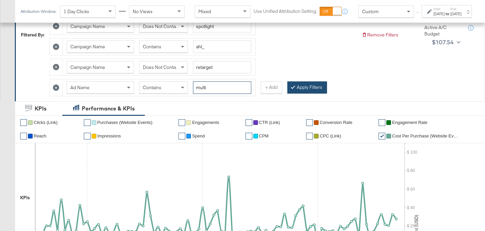
type input "multi"
drag, startPoint x: 317, startPoint y: 87, endPoint x: 401, endPoint y: 71, distance: 85.7
click at [316, 87] on button "Apply Filters" at bounding box center [308, 87] width 40 height 12
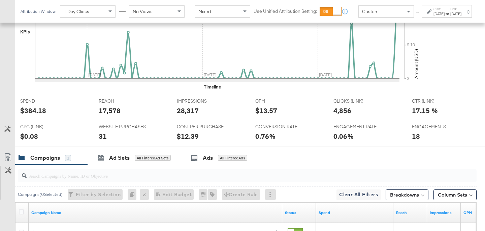
scroll to position [318, 0]
click at [107, 109] on div "17,578" at bounding box center [110, 110] width 22 height 10
copy div "17,578"
click at [187, 111] on div "28,317" at bounding box center [188, 110] width 22 height 10
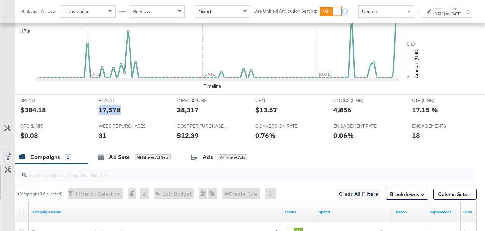
click at [187, 111] on div "28,317" at bounding box center [188, 110] width 22 height 10
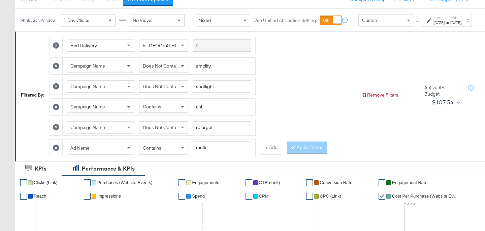
scroll to position [85, 0]
click at [153, 155] on div "Ad Name Contains multi" at bounding box center [159, 147] width 193 height 17
click at [166, 130] on span "Does Not Contain" at bounding box center [161, 127] width 37 height 6
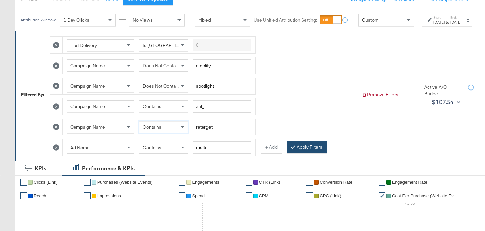
click at [316, 152] on button "Apply Filters" at bounding box center [308, 147] width 40 height 12
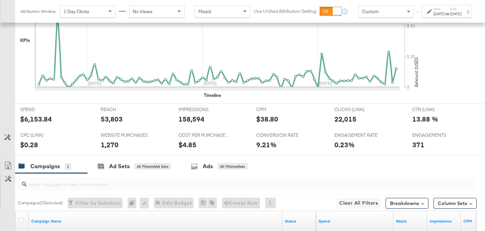
scroll to position [318, 0]
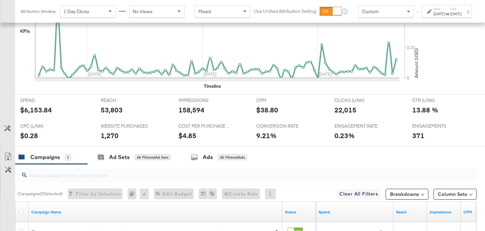
click at [31, 112] on div "$6,153.84" at bounding box center [36, 110] width 32 height 10
click at [106, 111] on div "53,803" at bounding box center [112, 110] width 22 height 10
click at [194, 112] on div "158,594" at bounding box center [192, 110] width 26 height 10
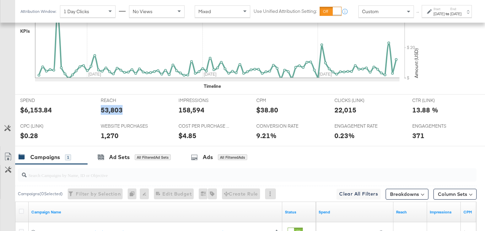
click at [194, 112] on div "158,594" at bounding box center [192, 110] width 26 height 10
click at [348, 109] on div "22,015" at bounding box center [346, 110] width 22 height 10
click at [108, 138] on div "1,270" at bounding box center [110, 135] width 18 height 10
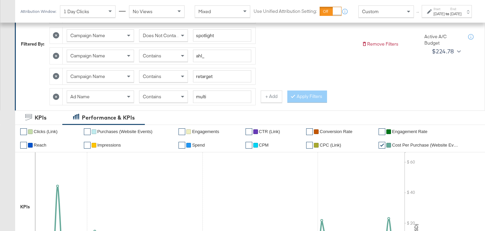
scroll to position [116, 0]
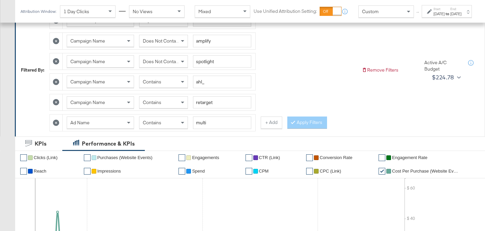
click at [59, 122] on icon at bounding box center [56, 122] width 6 height 6
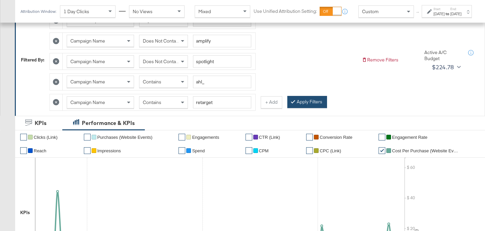
click at [310, 104] on button "Apply Filters" at bounding box center [308, 102] width 40 height 12
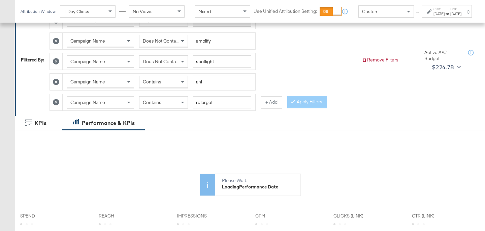
scroll to position [212, 0]
